Goal: Navigation & Orientation: Find specific page/section

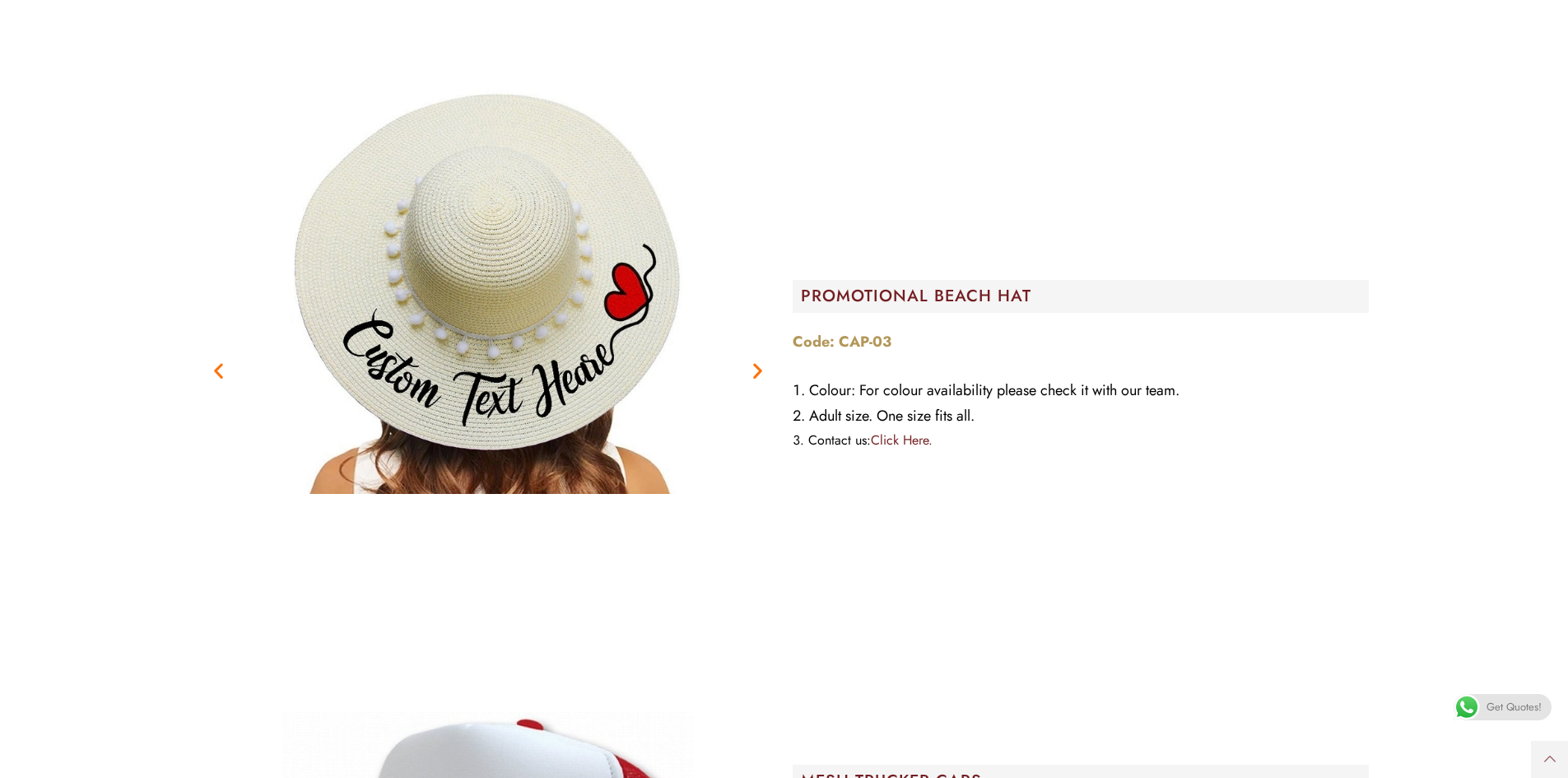
scroll to position [2222, 0]
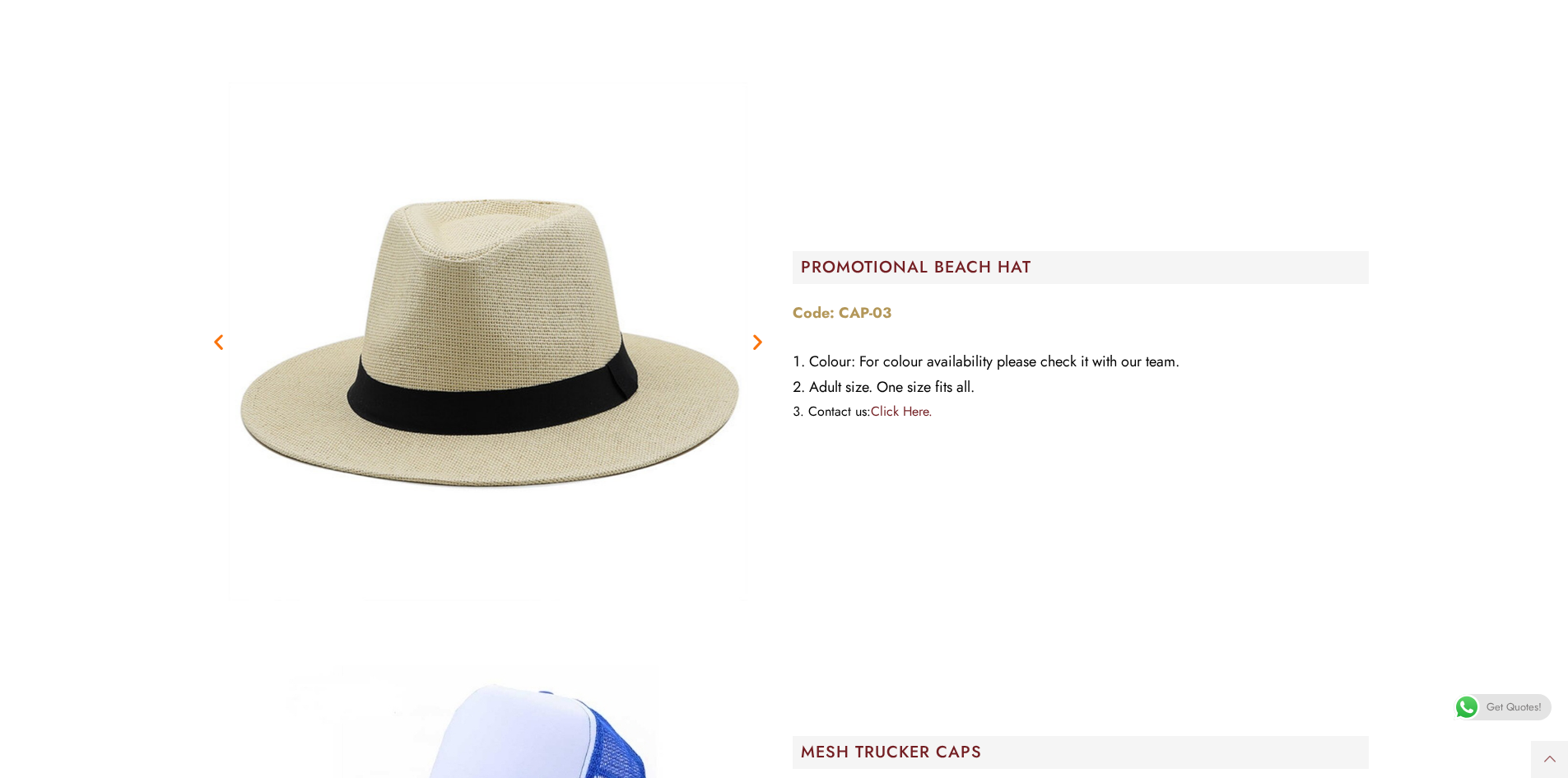
click at [910, 401] on link "Click Here." at bounding box center [901, 410] width 62 height 19
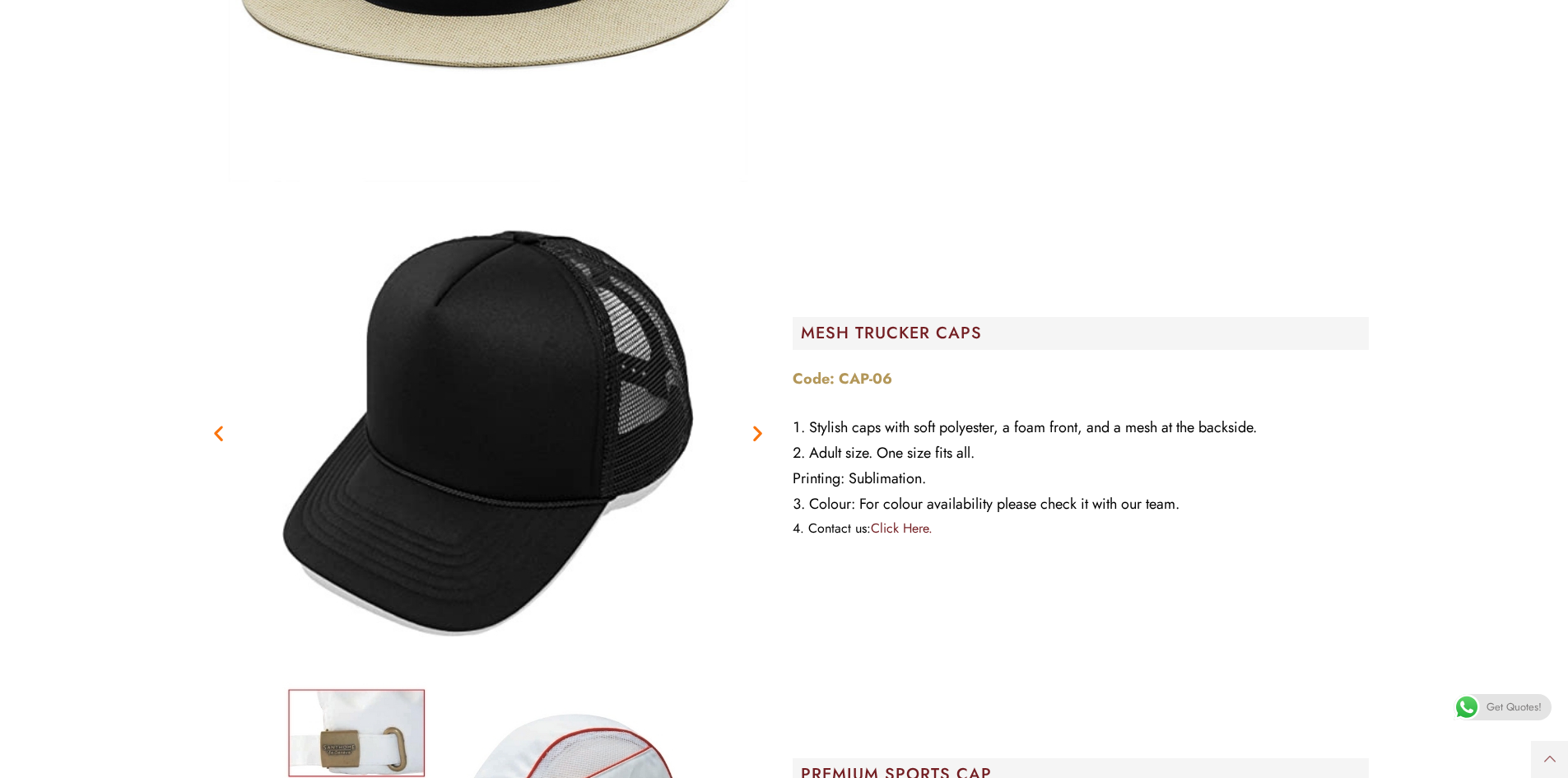
scroll to position [2716, 0]
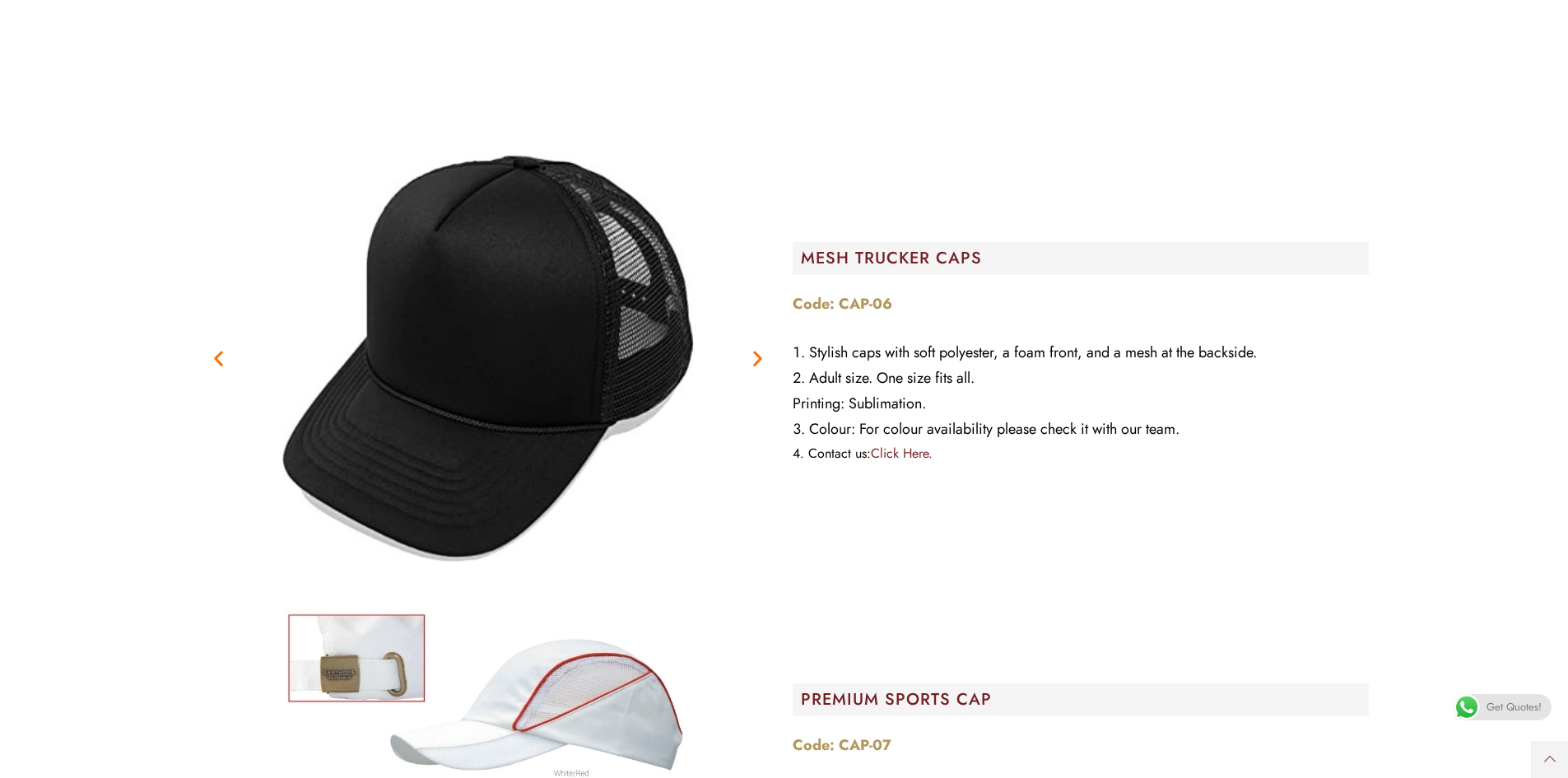
click at [417, 335] on img "4 / 5" at bounding box center [488, 358] width 411 height 411
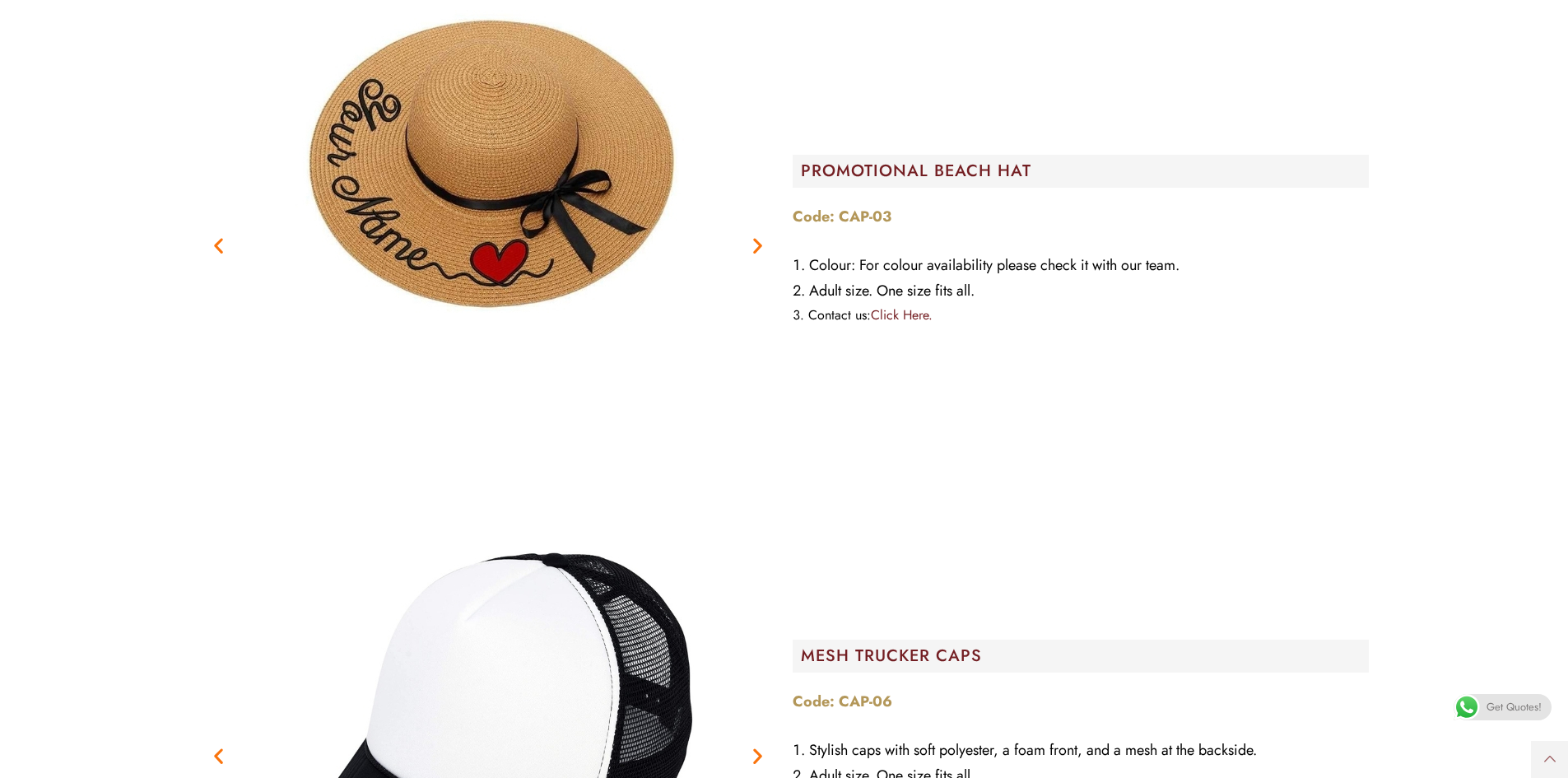
scroll to position [2552, 0]
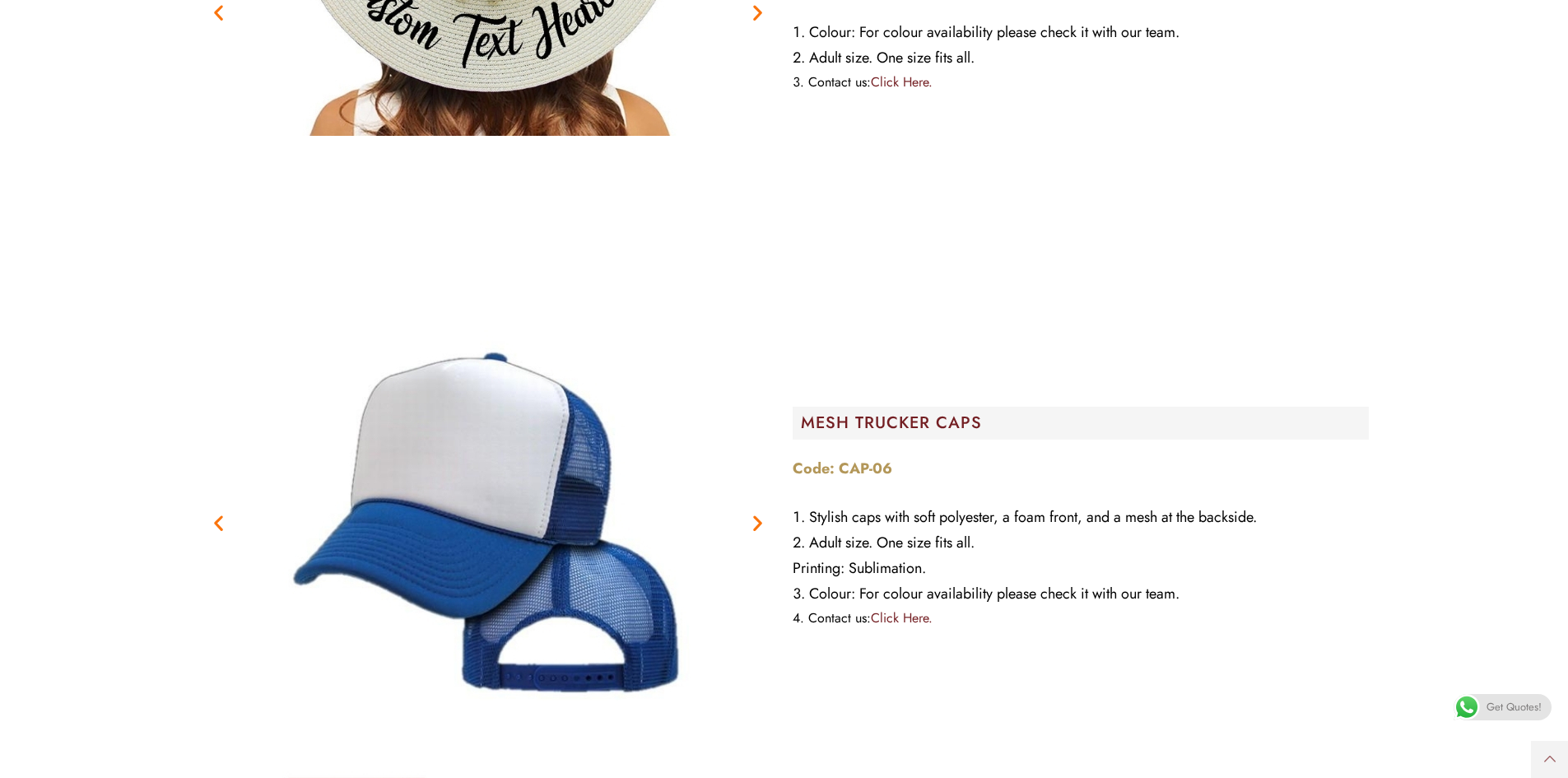
click at [915, 608] on link "Click Here." at bounding box center [901, 617] width 62 height 19
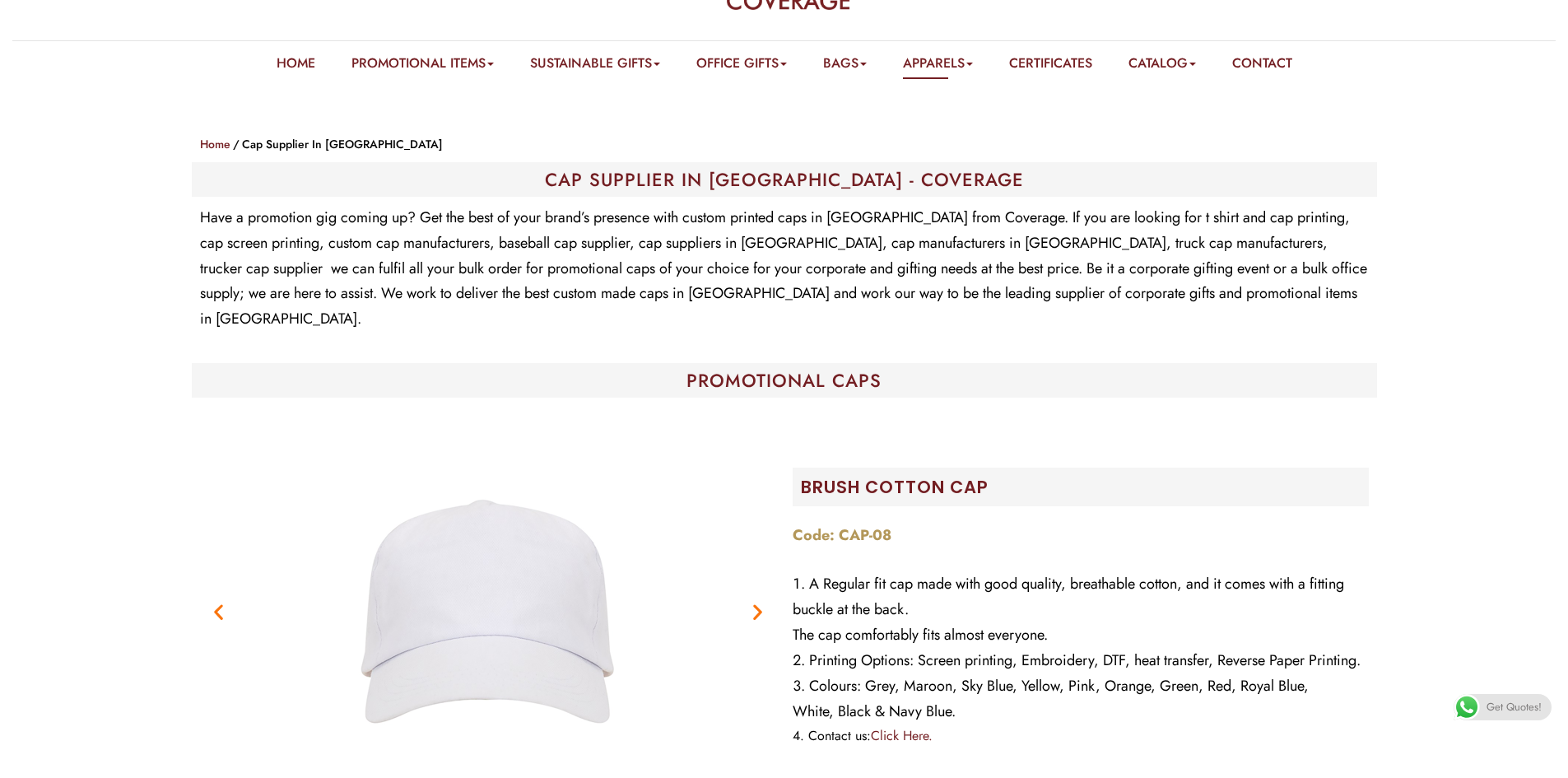
scroll to position [0, 0]
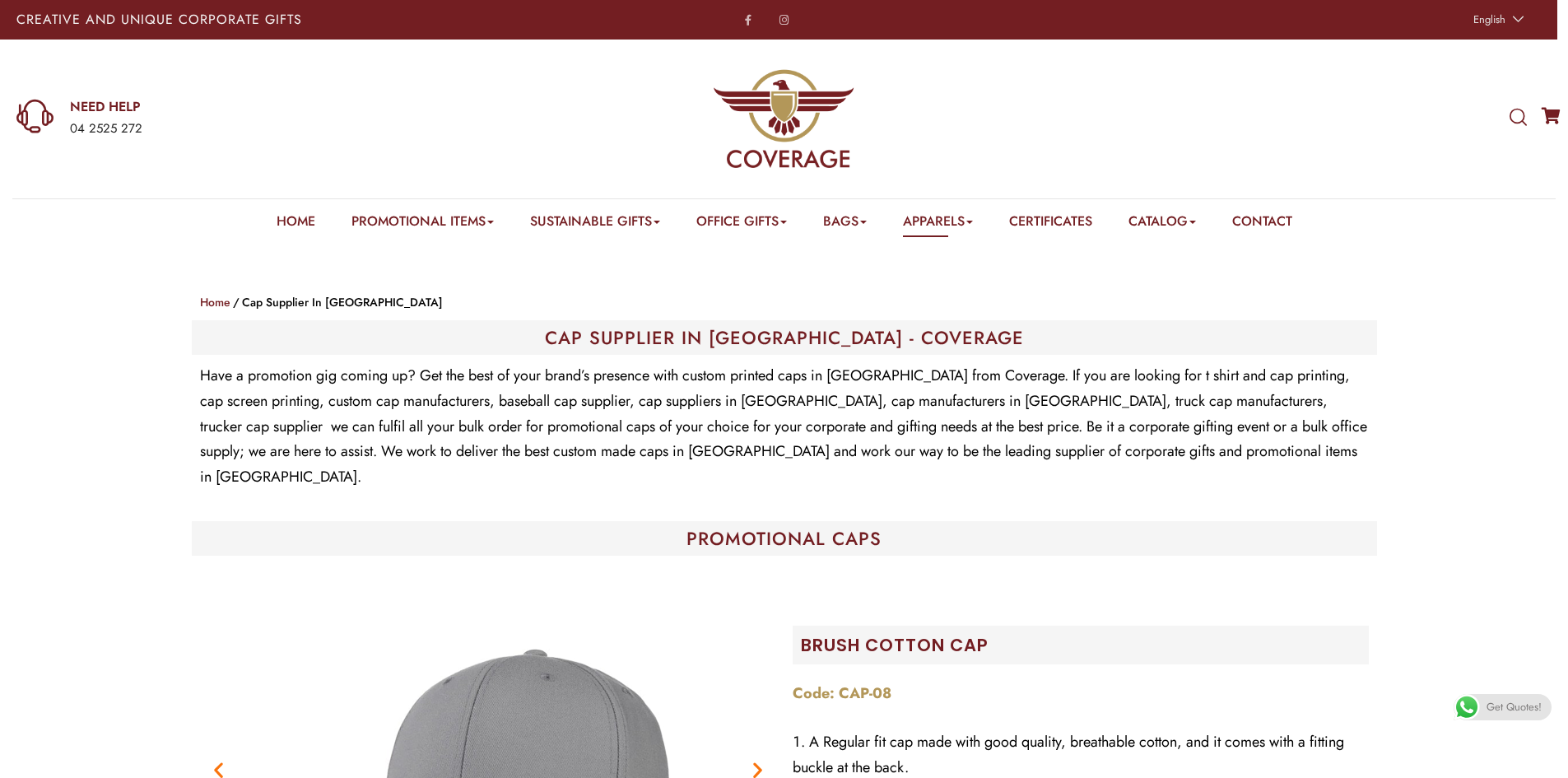
drag, startPoint x: 593, startPoint y: 329, endPoint x: 602, endPoint y: 329, distance: 9.0
click at [593, 246] on link "Sustainable Notebooks & Pens" at bounding box center [629, 246] width 149 height 0
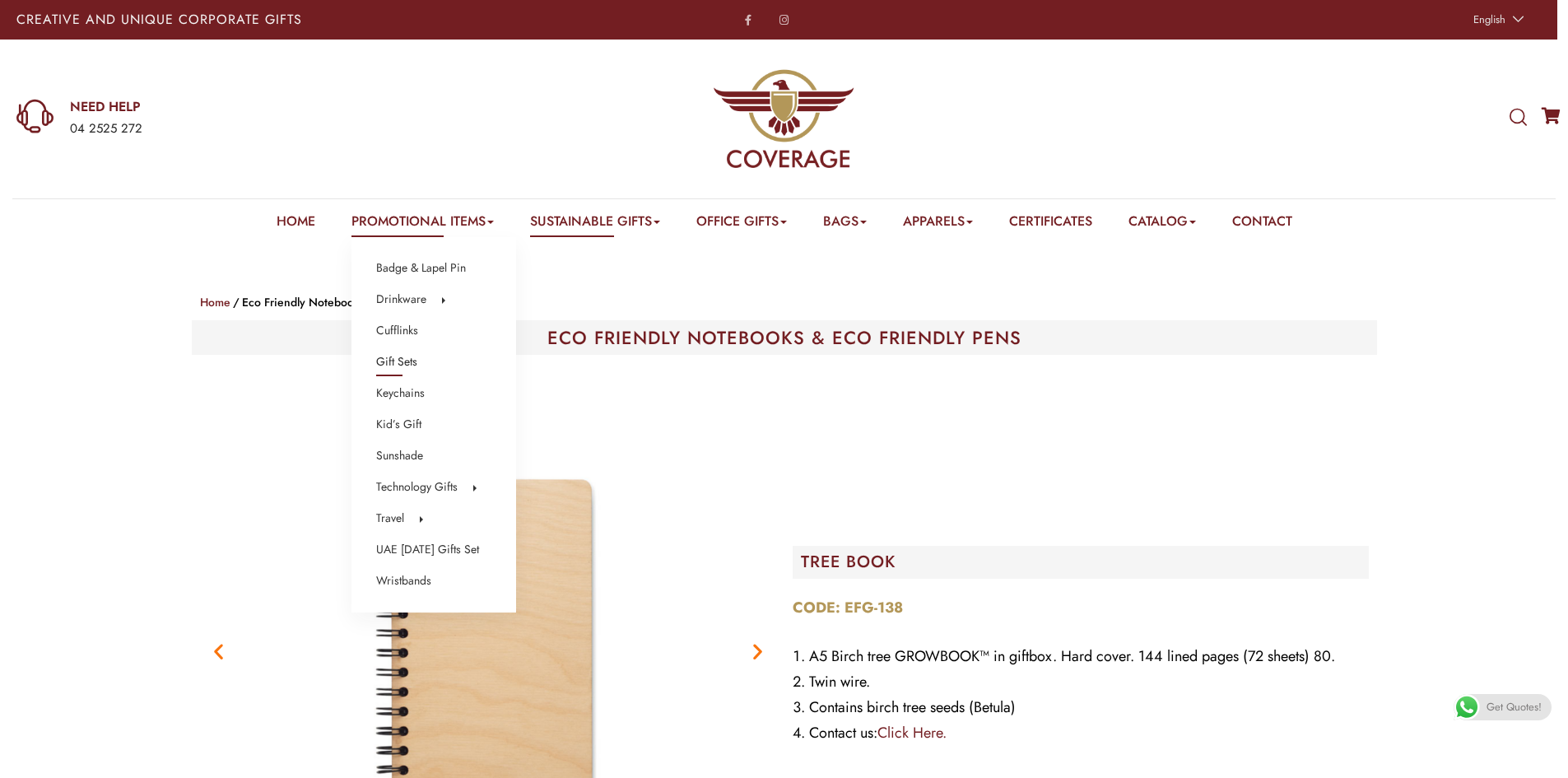
click at [395, 363] on link "Gift Sets" at bounding box center [396, 362] width 41 height 21
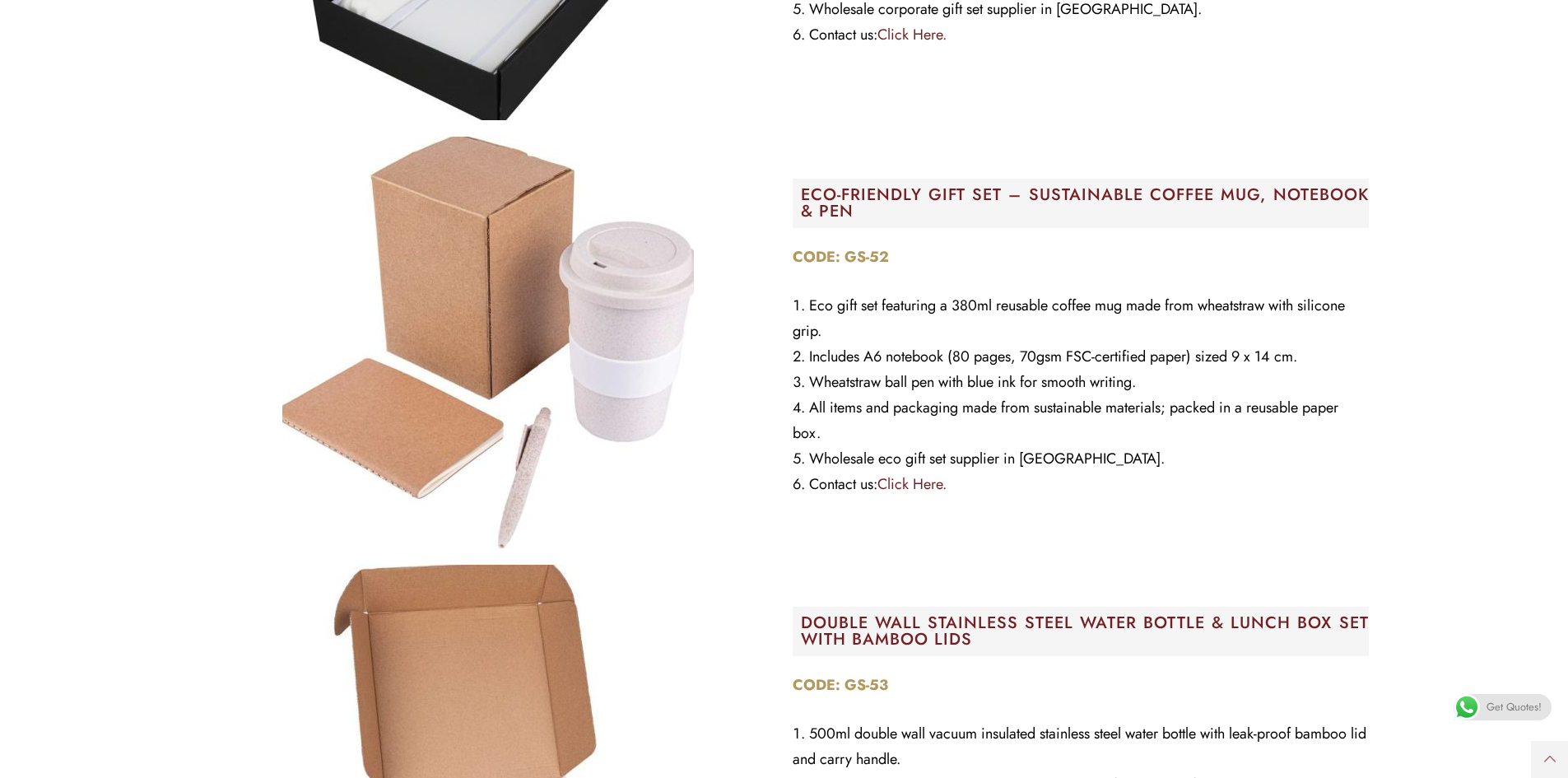
scroll to position [658, 0]
